Goal: Task Accomplishment & Management: Complete application form

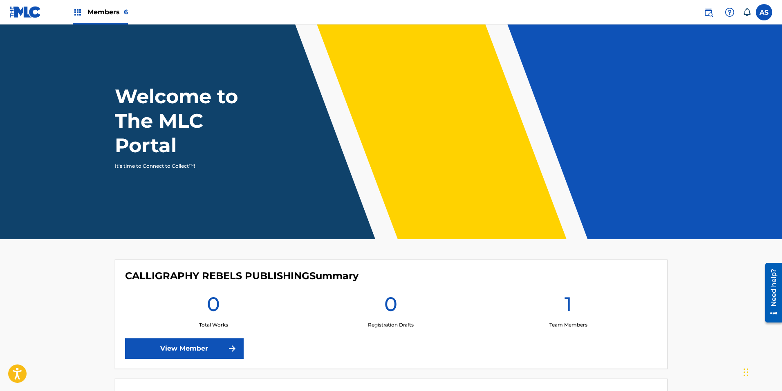
click at [112, 3] on div "Members 6" at bounding box center [100, 12] width 55 height 24
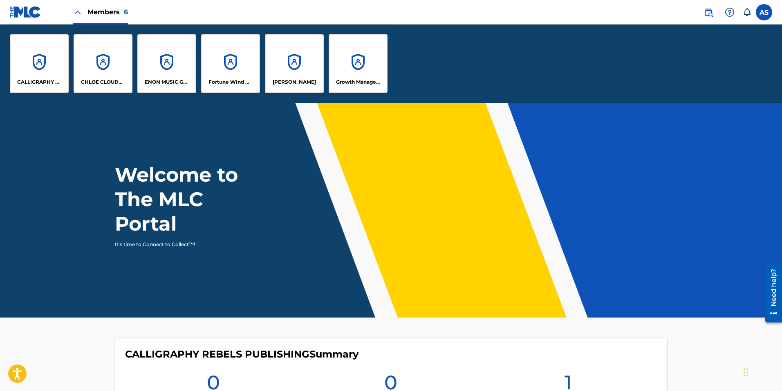
click at [373, 82] on p "Growth Management Publishing" at bounding box center [358, 81] width 45 height 7
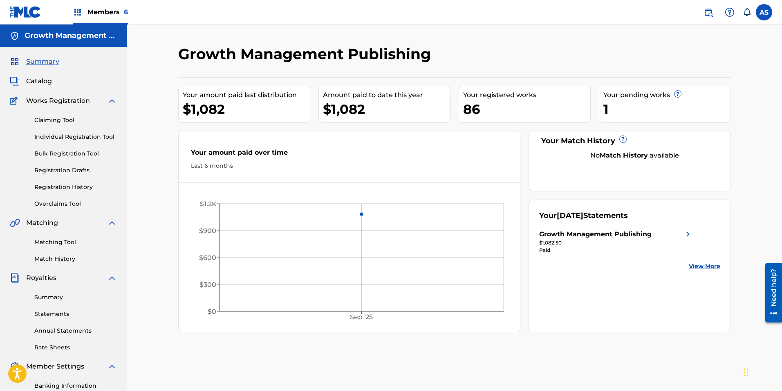
click at [651, 114] on div "1" at bounding box center [666, 109] width 127 height 18
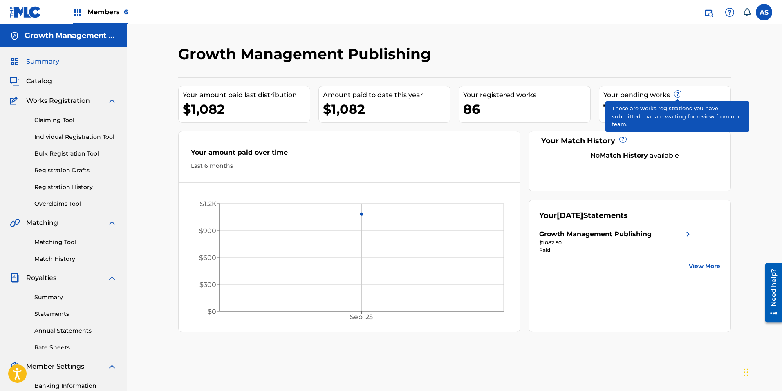
click at [677, 93] on span "?" at bounding box center [677, 94] width 7 height 7
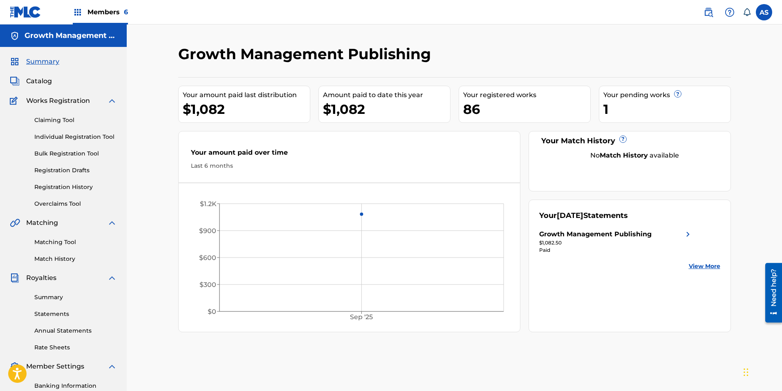
click at [100, 11] on span "Members 6" at bounding box center [107, 11] width 40 height 9
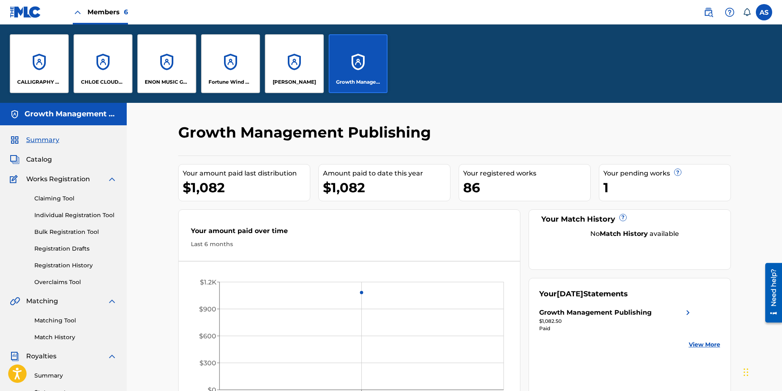
click at [165, 50] on div "ENON MUSIC GROUP" at bounding box center [166, 63] width 59 height 59
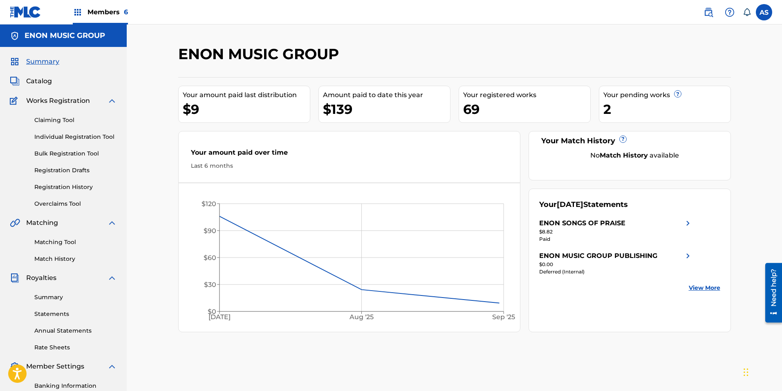
click at [648, 115] on div "2" at bounding box center [666, 109] width 127 height 18
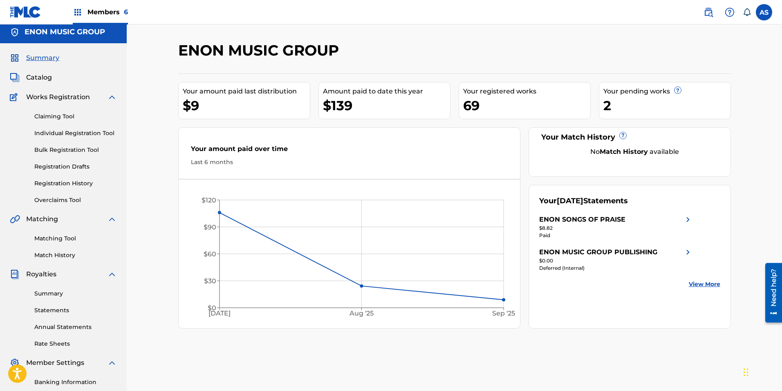
click at [51, 170] on div "Claiming Tool Individual Registration Tool Bulk Registration Tool Registration …" at bounding box center [63, 153] width 107 height 103
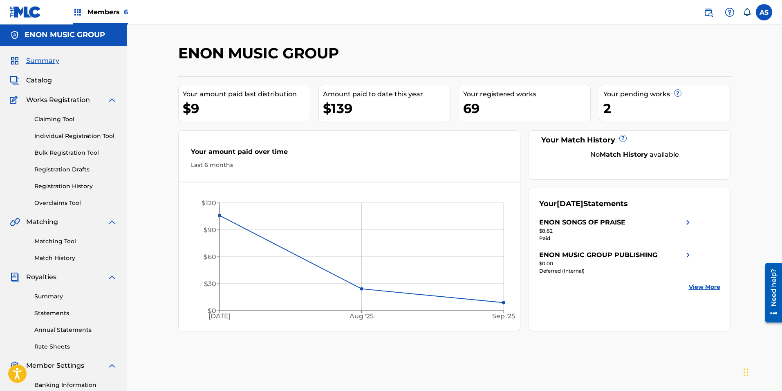
scroll to position [0, 0]
click at [64, 167] on link "Registration Drafts" at bounding box center [75, 170] width 83 height 9
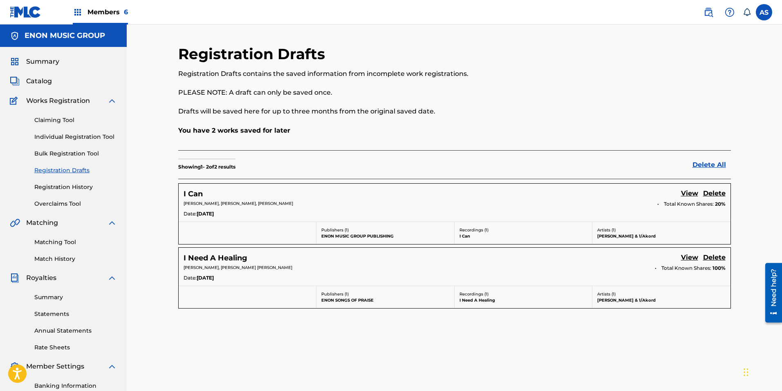
click at [691, 192] on link "View" at bounding box center [689, 194] width 17 height 11
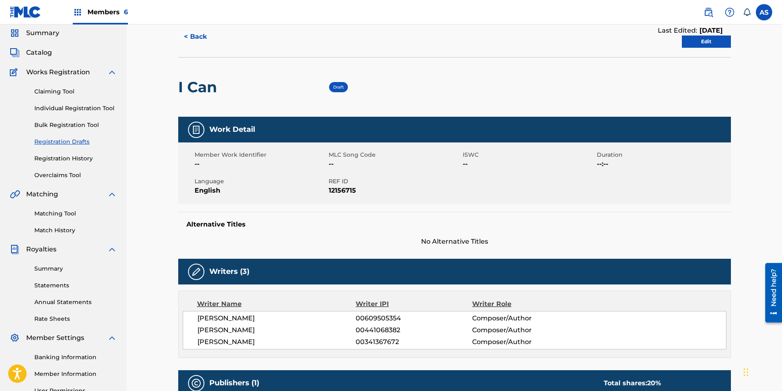
scroll to position [26, 0]
